Goal: Task Accomplishment & Management: Manage account settings

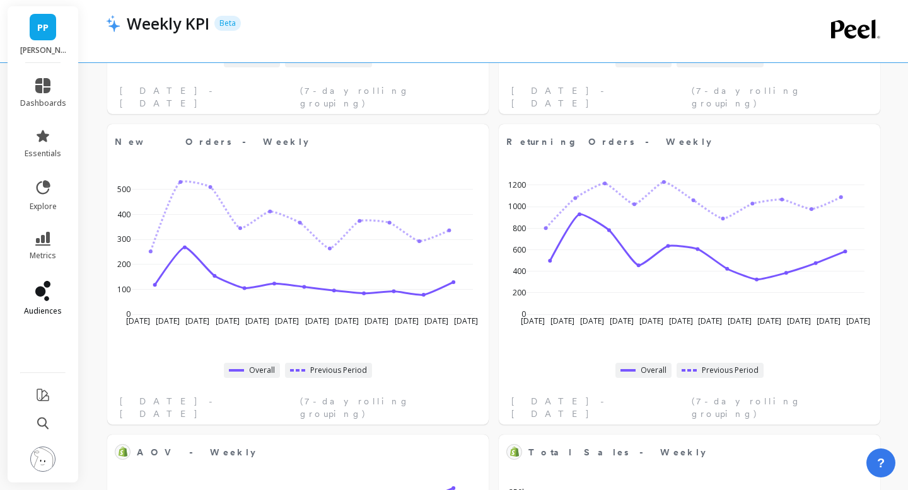
scroll to position [333, 0]
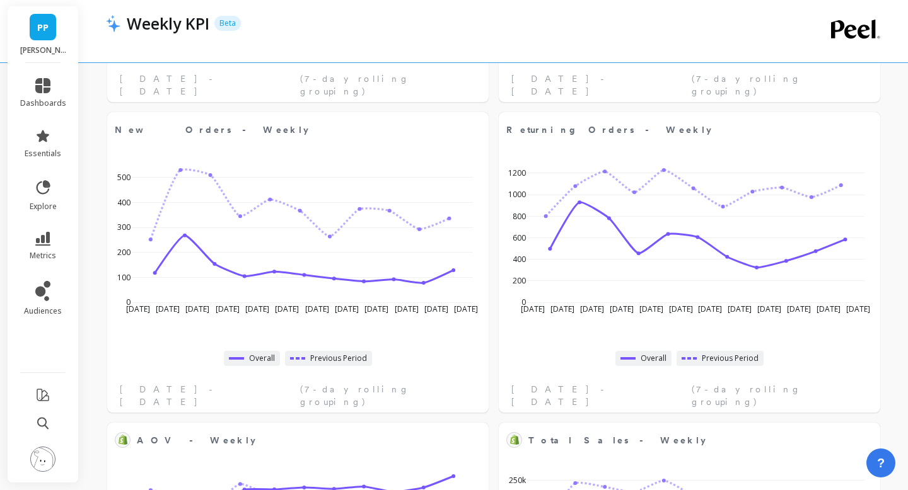
click at [45, 465] on img at bounding box center [42, 459] width 25 height 25
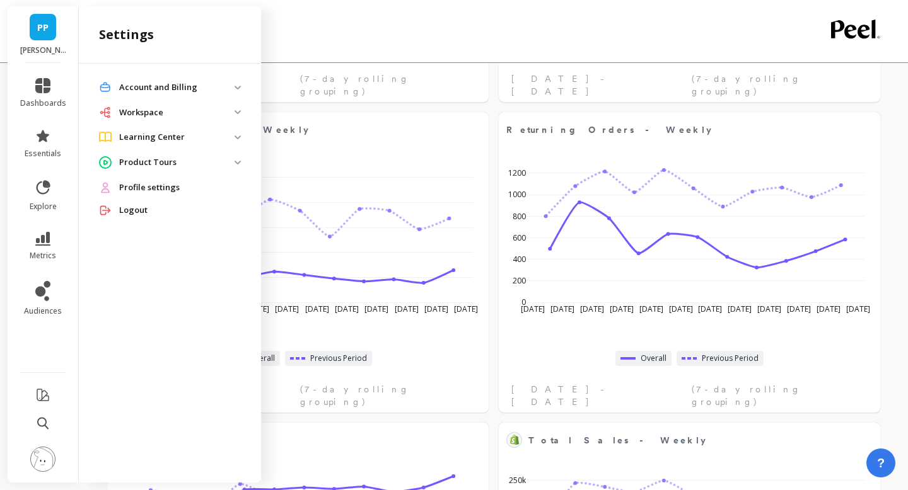
click at [137, 188] on span "Profile settings" at bounding box center [149, 188] width 61 height 13
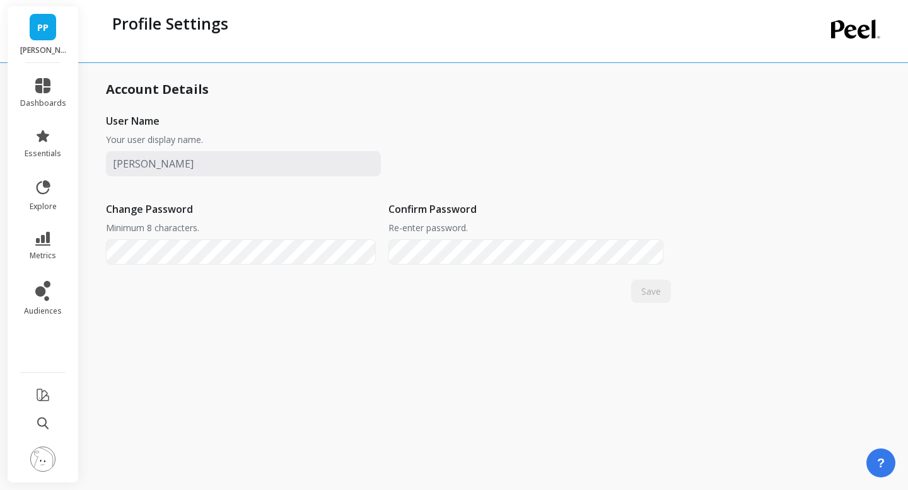
click at [41, 459] on img at bounding box center [42, 459] width 25 height 25
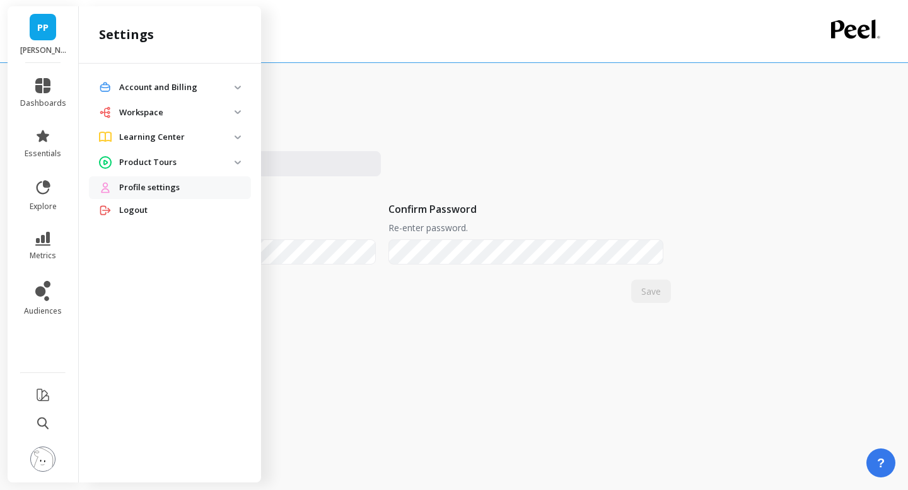
click at [173, 117] on p "Workspace" at bounding box center [176, 113] width 115 height 13
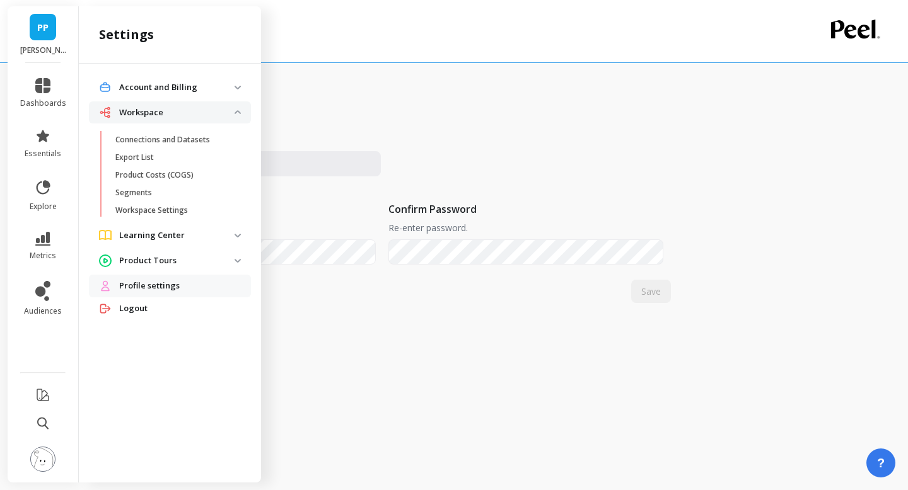
click at [183, 94] on Billing "Account and Billing" at bounding box center [170, 87] width 162 height 23
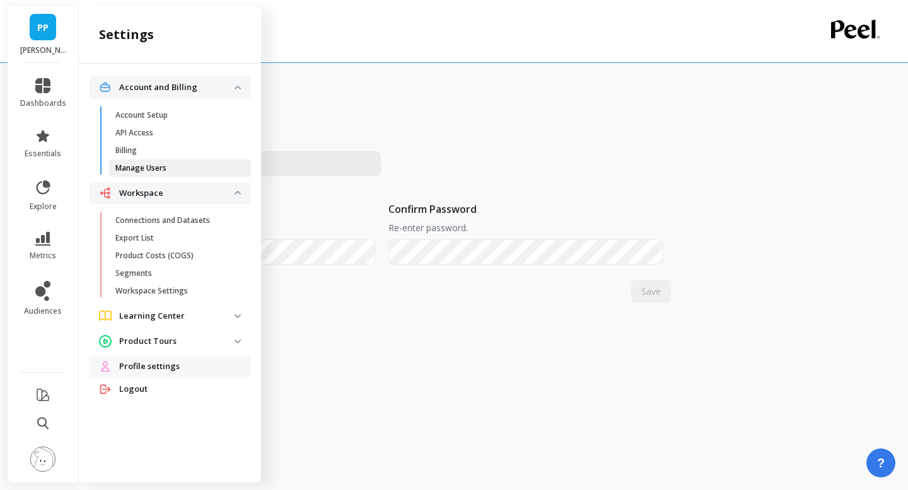
click at [158, 168] on p "Manage Users" at bounding box center [140, 168] width 51 height 10
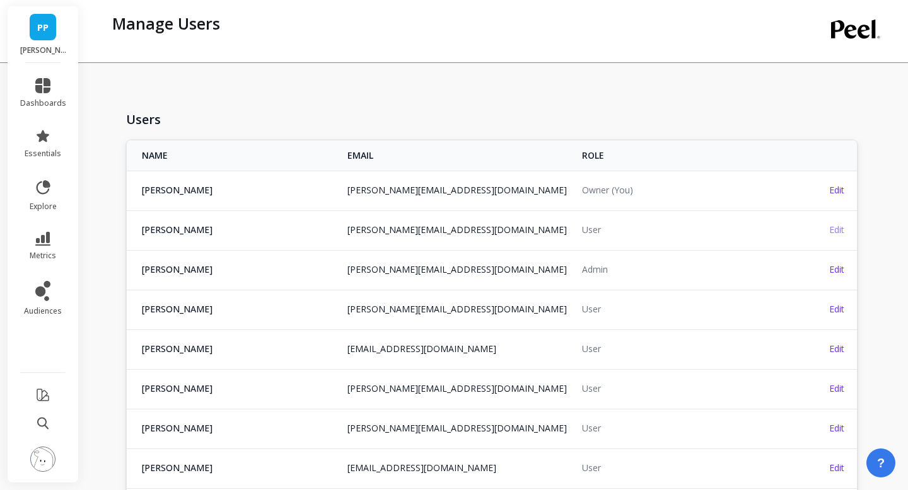
click at [834, 231] on span "Edit" at bounding box center [836, 230] width 15 height 12
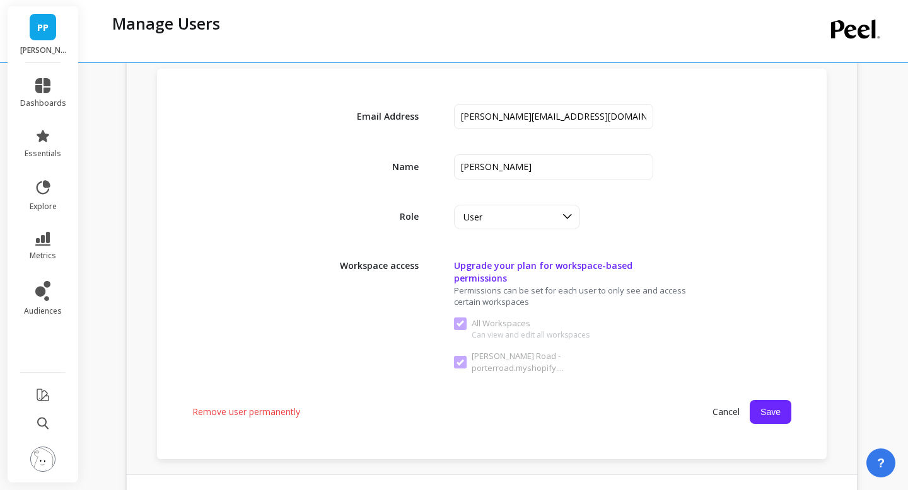
scroll to position [250, 0]
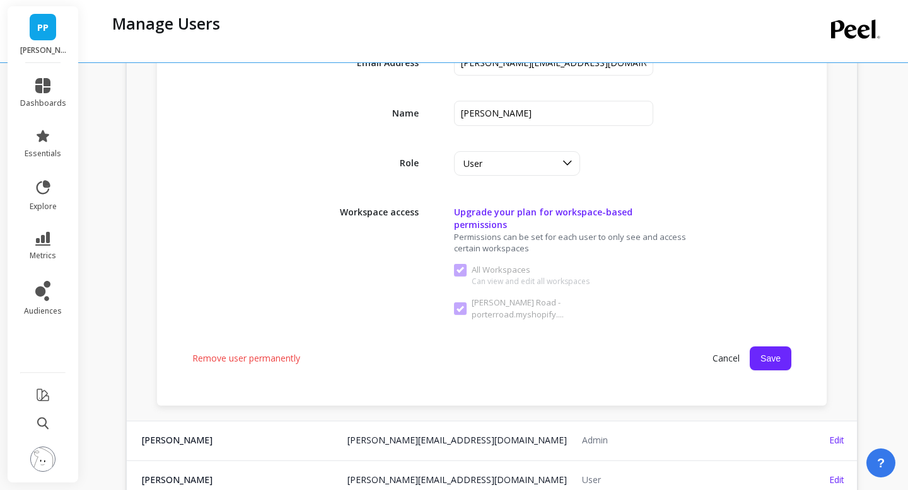
click at [278, 352] on span "Remove user permanently" at bounding box center [246, 358] width 108 height 13
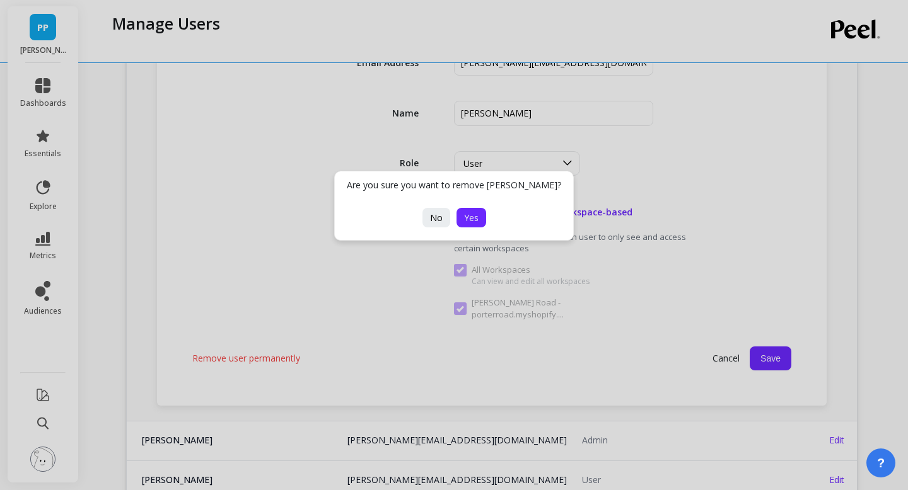
click at [479, 222] on button "Yes" at bounding box center [471, 218] width 30 height 20
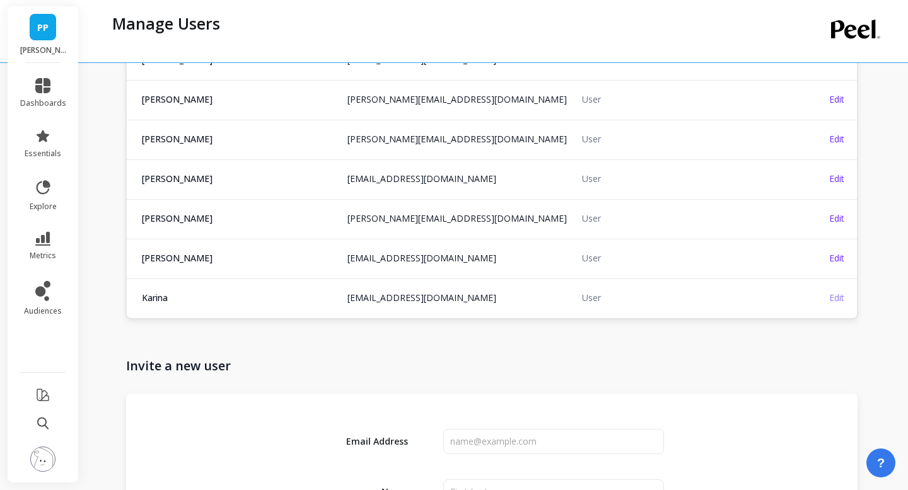
click at [839, 296] on span "Edit" at bounding box center [836, 298] width 15 height 12
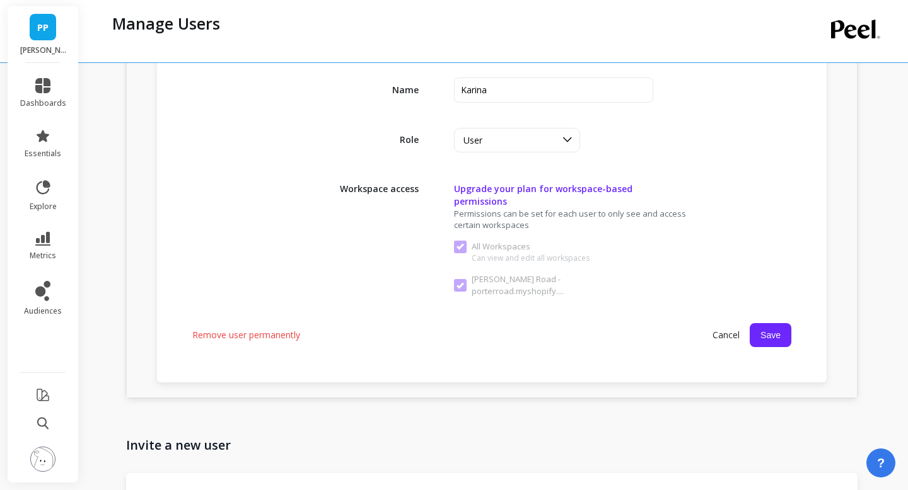
scroll to position [606, 0]
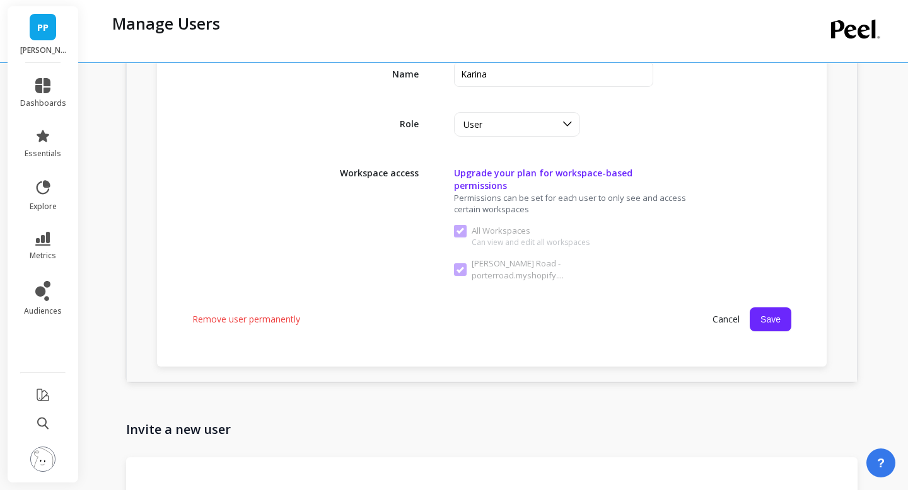
click at [287, 313] on span "Remove user permanently" at bounding box center [246, 319] width 108 height 13
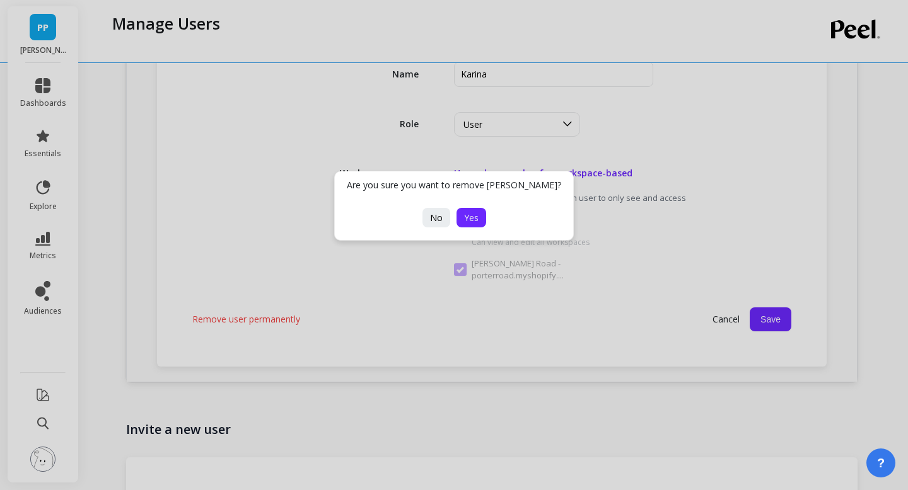
click at [468, 218] on span "Yes" at bounding box center [471, 218] width 14 height 12
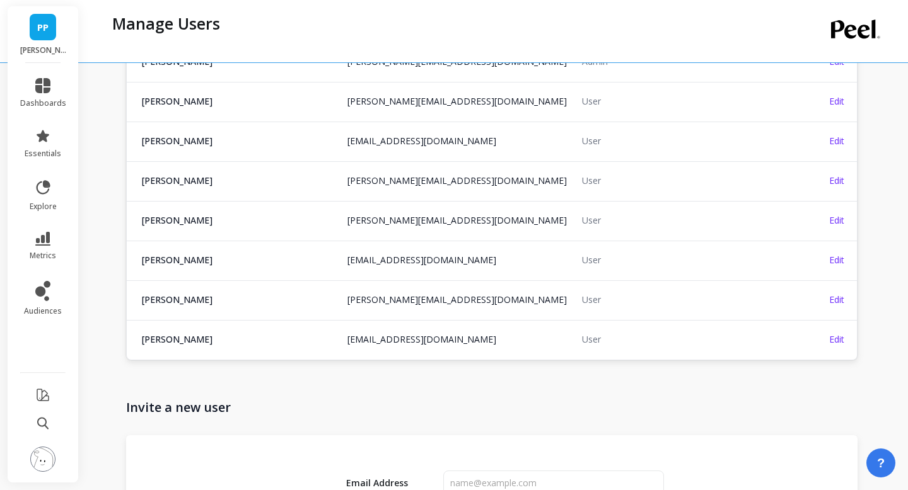
scroll to position [160, 0]
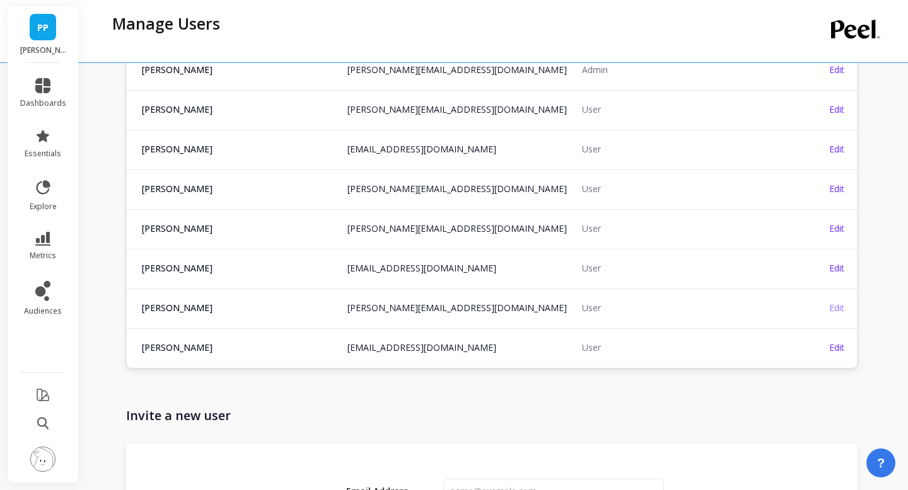
click at [838, 302] on span "Edit" at bounding box center [836, 308] width 15 height 12
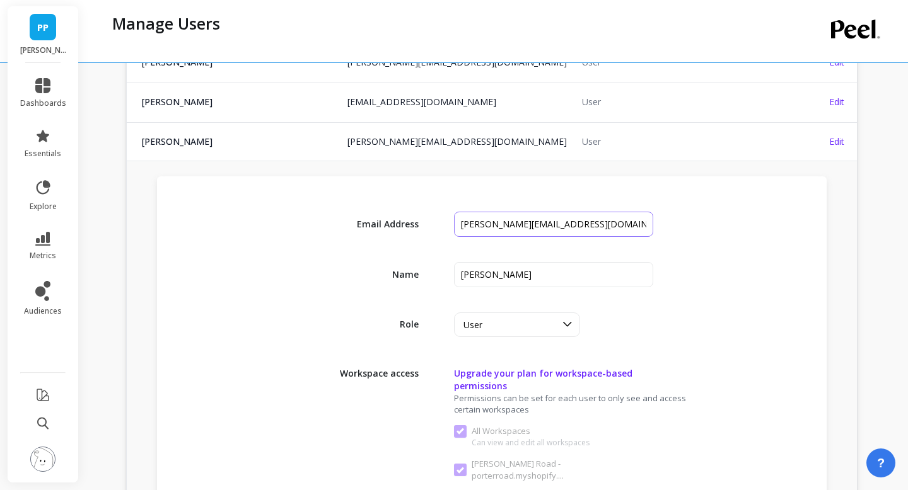
scroll to position [427, 0]
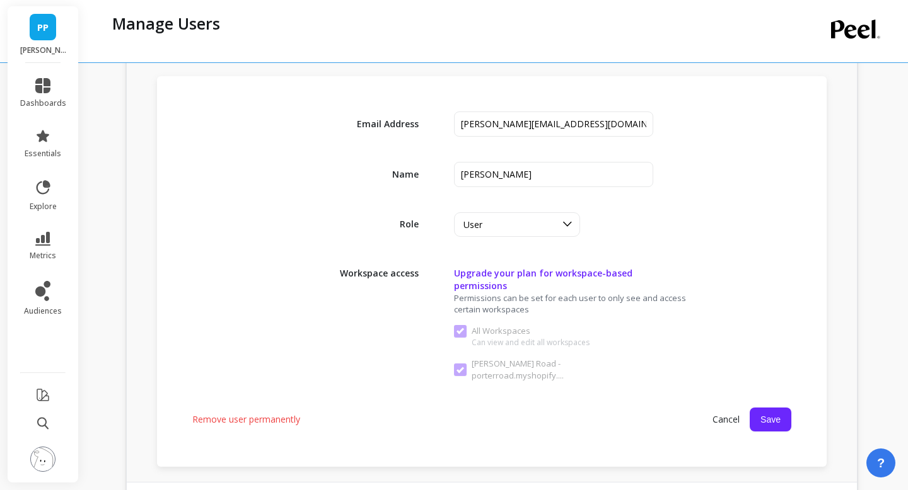
click at [275, 413] on span "Remove user permanently" at bounding box center [246, 419] width 108 height 13
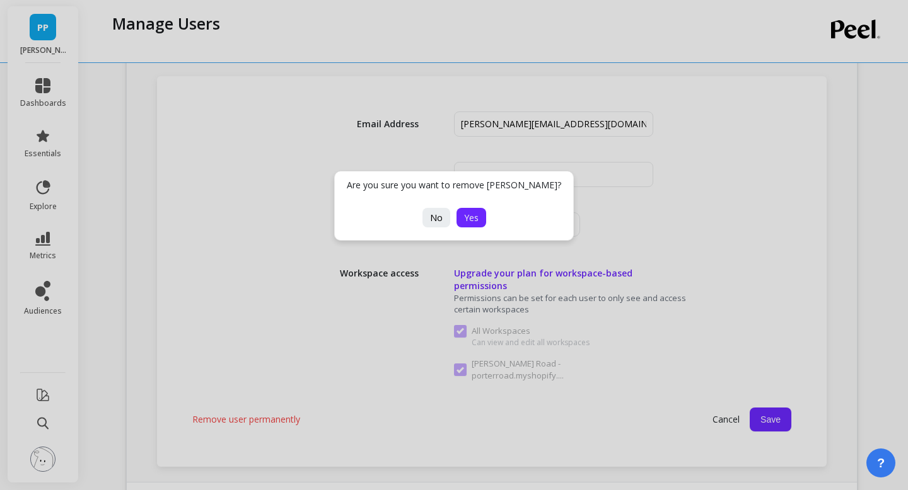
click at [473, 214] on span "Yes" at bounding box center [471, 218] width 14 height 12
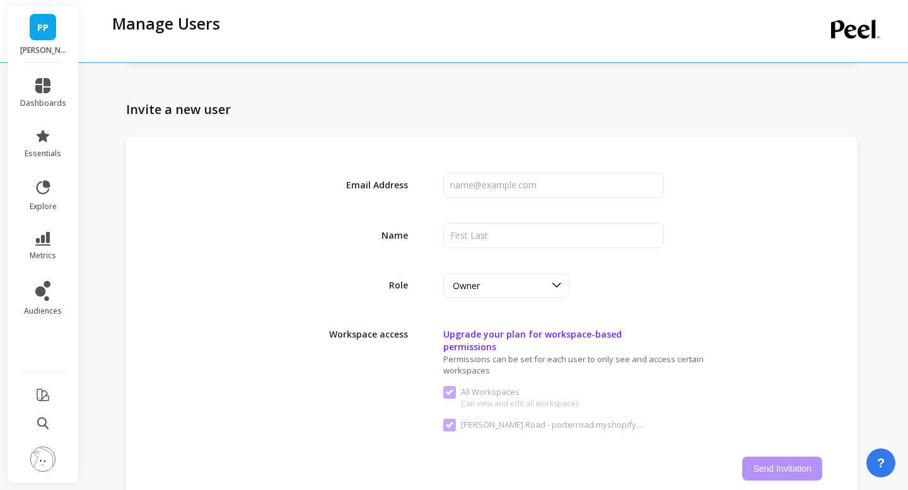
scroll to position [40, 0]
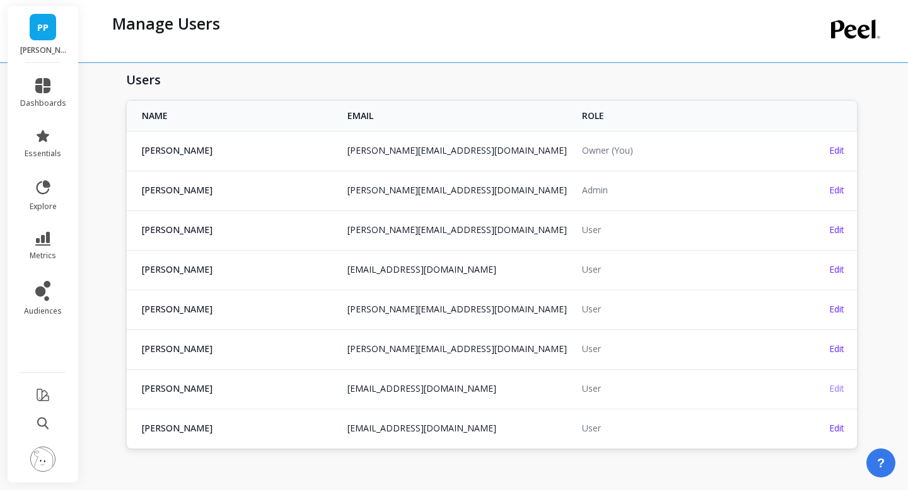
click at [834, 388] on span "Edit" at bounding box center [836, 389] width 15 height 12
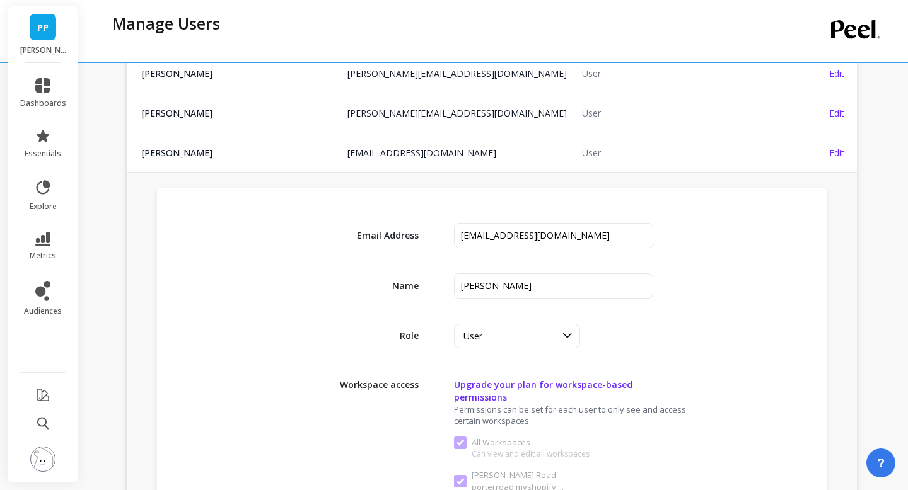
scroll to position [318, 0]
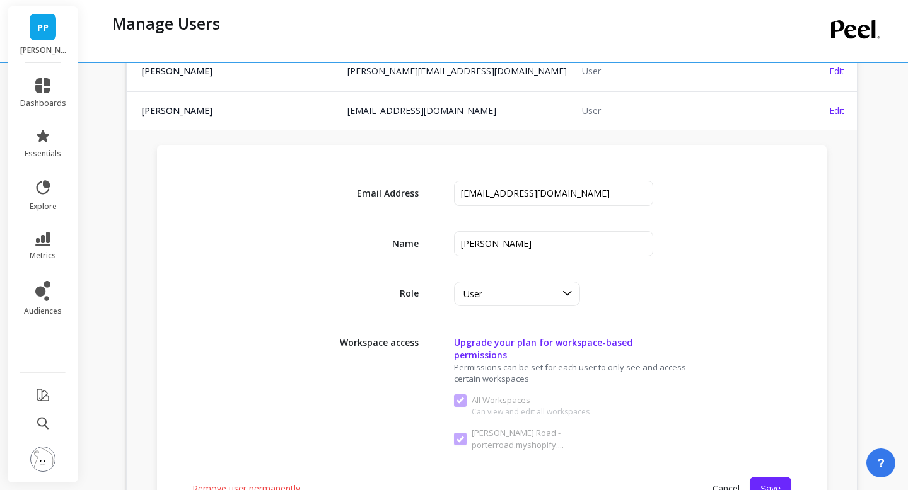
click at [289, 483] on span "Remove user permanently" at bounding box center [246, 489] width 108 height 13
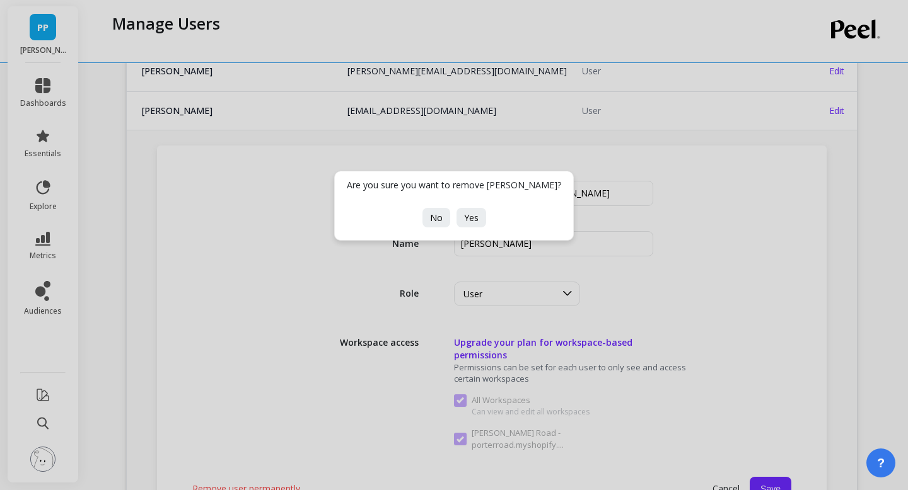
click at [467, 228] on div "Are you sure you want to remove April Caldwell? No Yes" at bounding box center [453, 205] width 239 height 69
click at [469, 216] on span "Yes" at bounding box center [471, 218] width 14 height 12
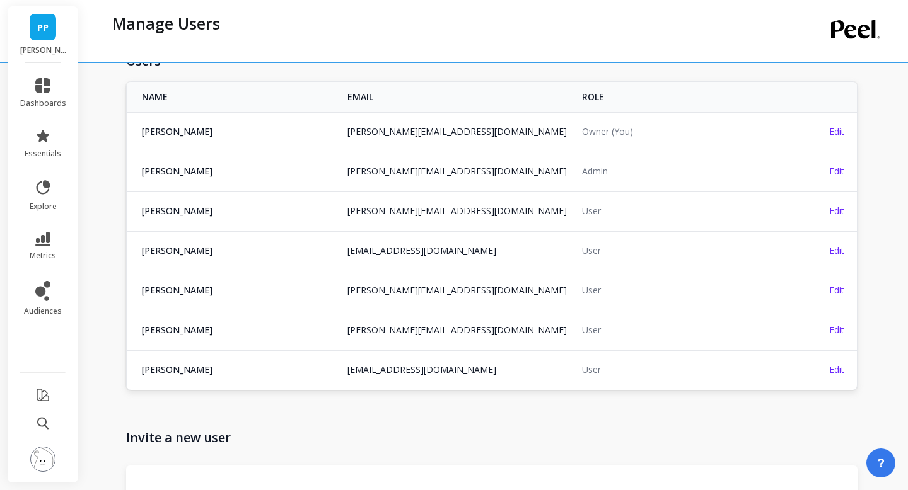
scroll to position [1, 0]
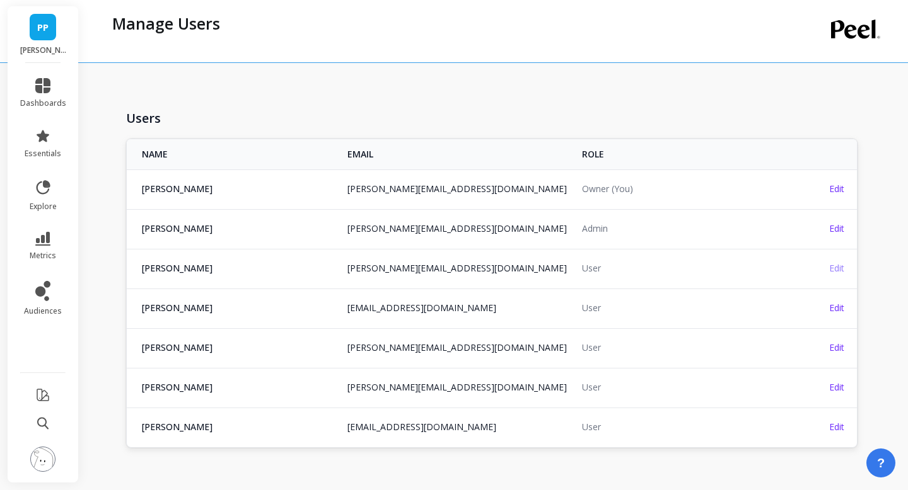
click at [836, 268] on span "Edit" at bounding box center [836, 268] width 15 height 12
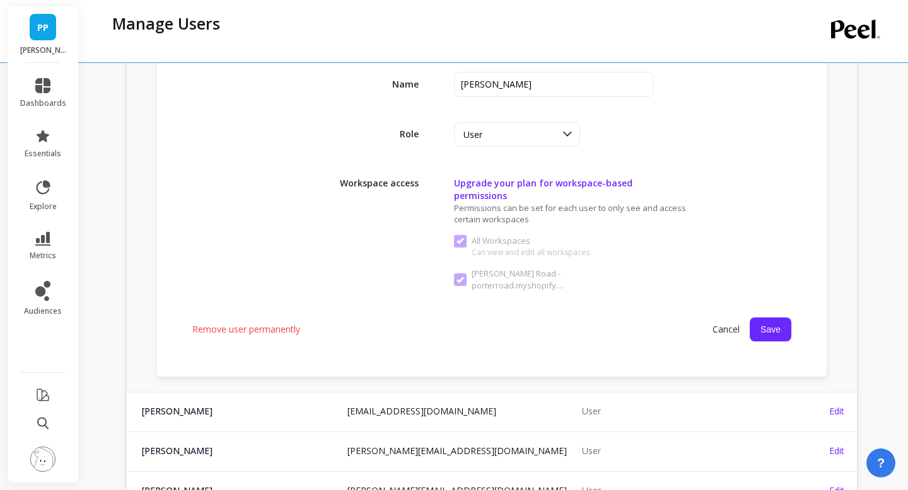
scroll to position [413, 0]
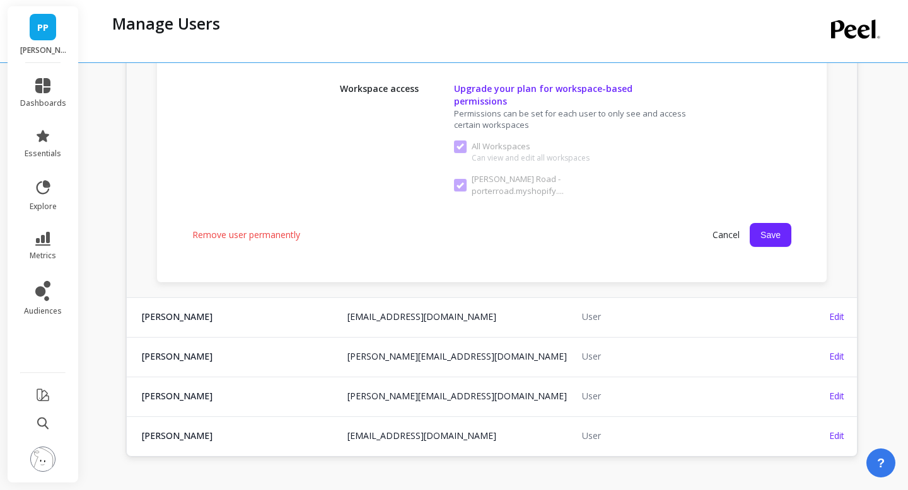
click at [274, 229] on span "Remove user permanently" at bounding box center [246, 235] width 108 height 13
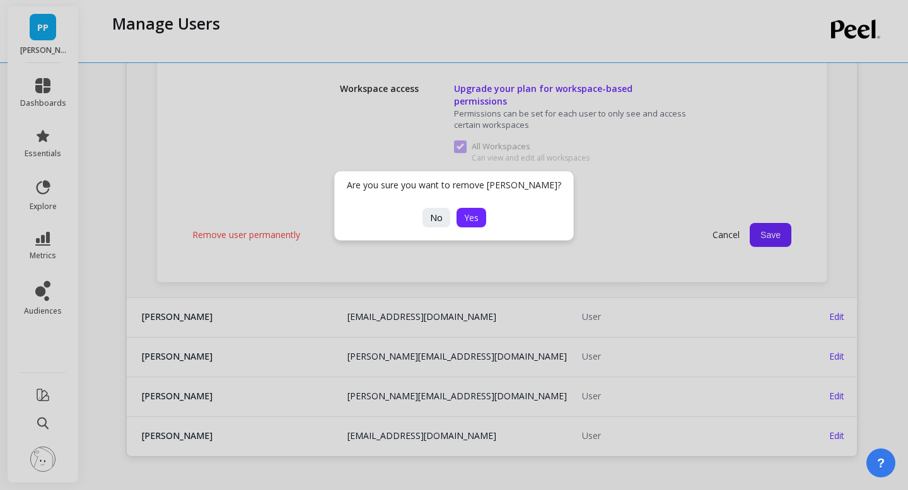
click at [465, 221] on span "Yes" at bounding box center [471, 218] width 14 height 12
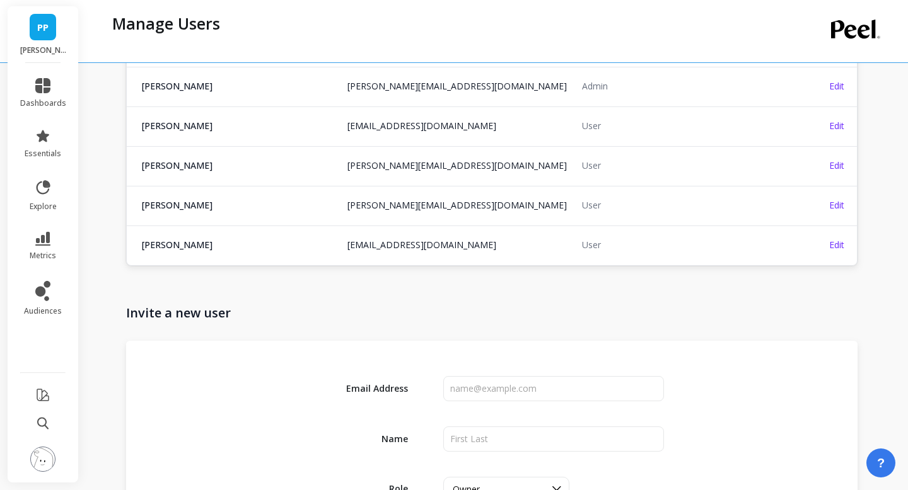
scroll to position [69, 0]
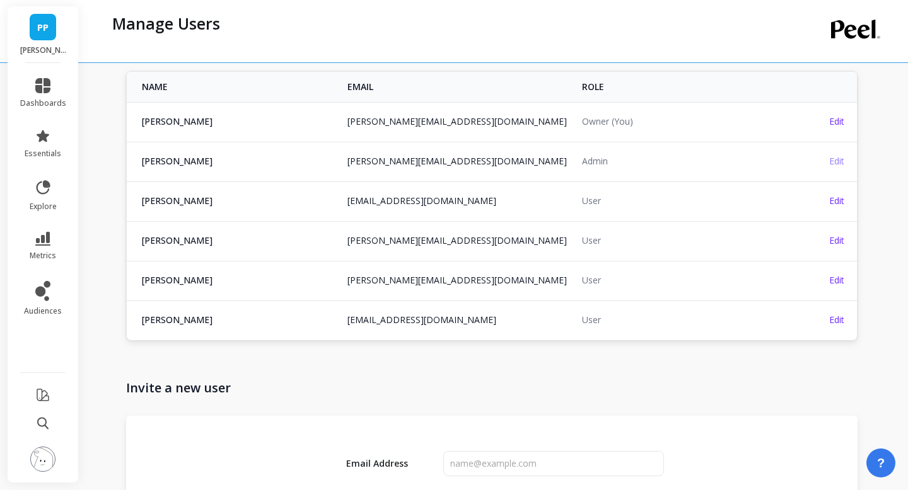
click at [836, 159] on span "Edit" at bounding box center [836, 161] width 15 height 12
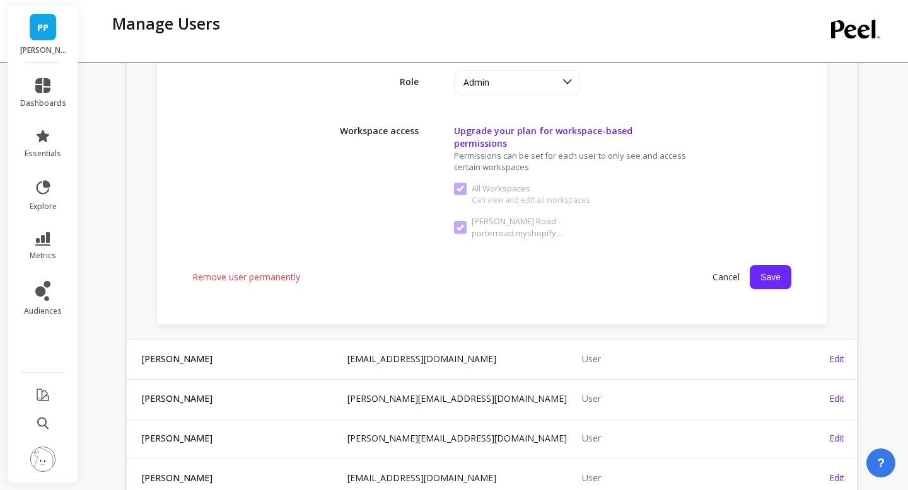
scroll to position [421, 0]
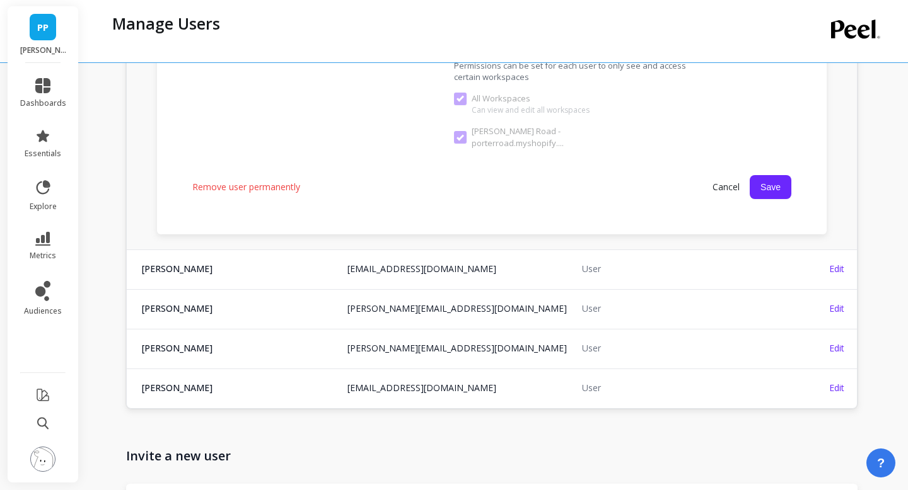
click at [265, 181] on span "Remove user permanently" at bounding box center [246, 187] width 108 height 13
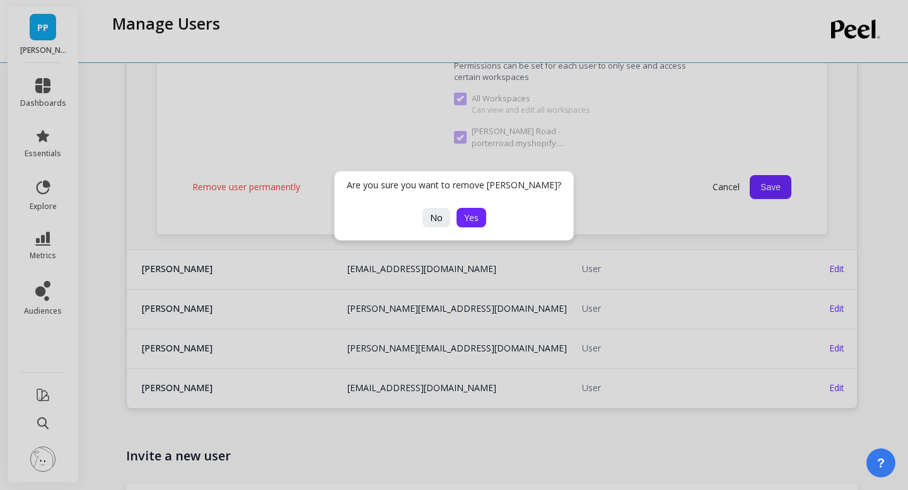
click at [464, 217] on span "Yes" at bounding box center [471, 218] width 14 height 12
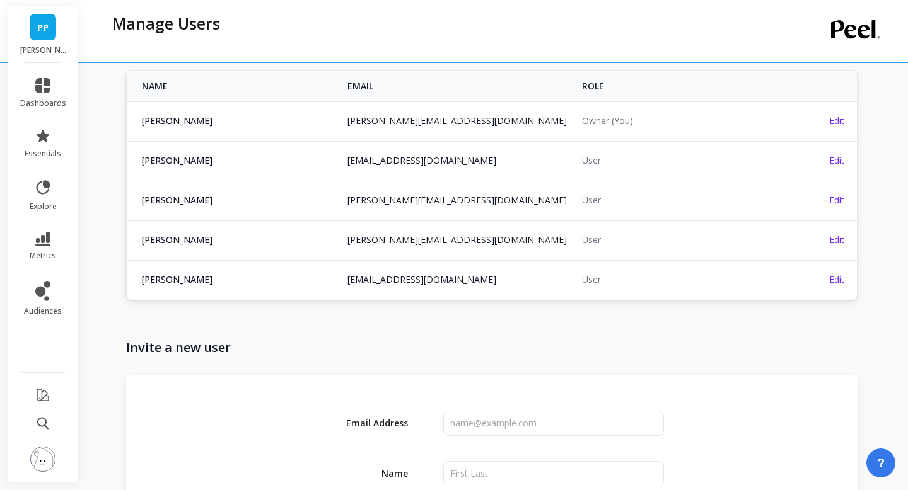
scroll to position [0, 0]
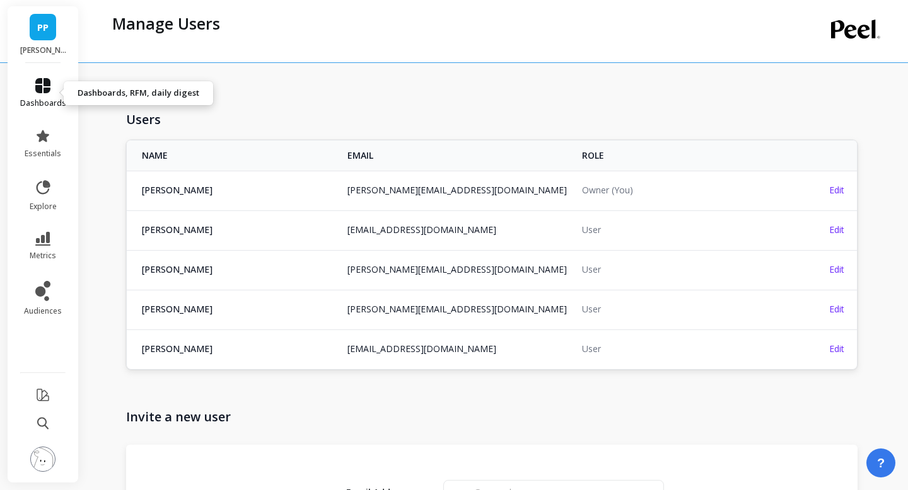
click at [40, 91] on icon at bounding box center [42, 85] width 15 height 15
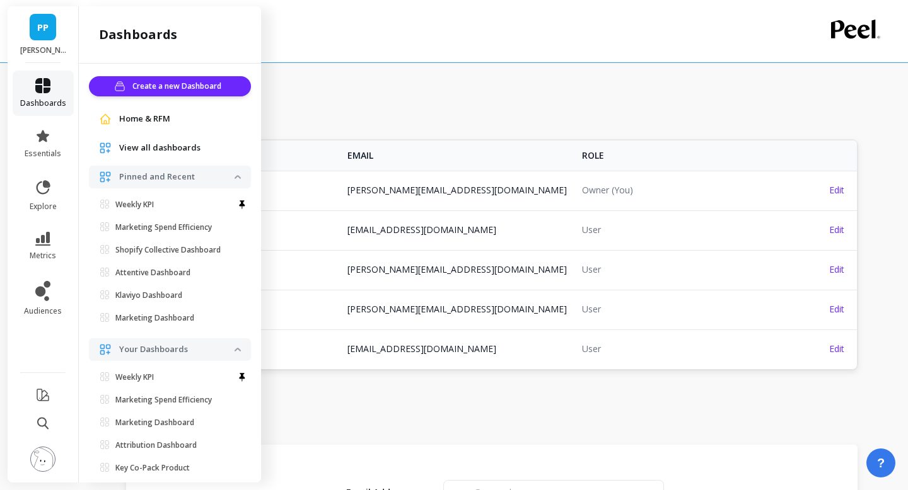
scroll to position [25, 0]
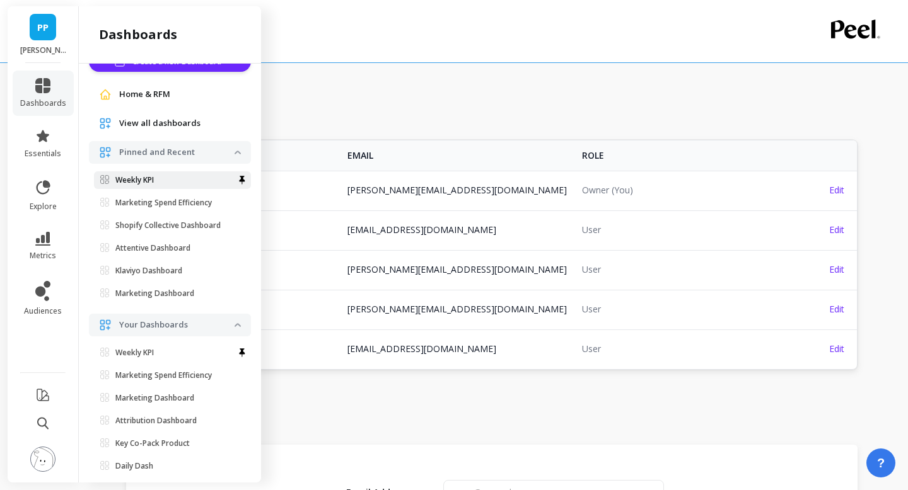
click at [136, 185] on link "Weekly KPI" at bounding box center [172, 180] width 157 height 18
